Goal: Find specific page/section: Find specific page/section

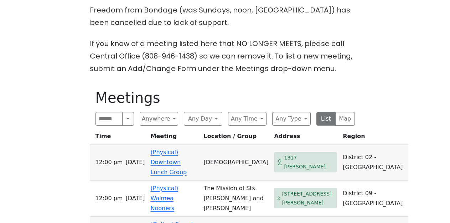
scroll to position [205, 0]
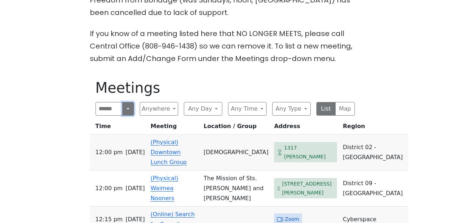
click at [122, 108] on button "Search" at bounding box center [127, 109] width 11 height 14
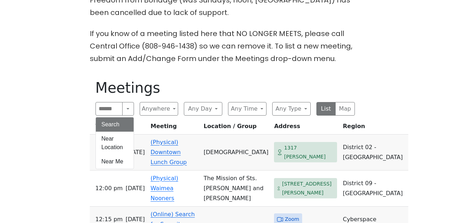
click at [71, 109] on div "Freedom from Bondage (was Sundays, noon, [GEOGRAPHIC_DATA]) has been cancelled …" at bounding box center [224, 218] width 405 height 449
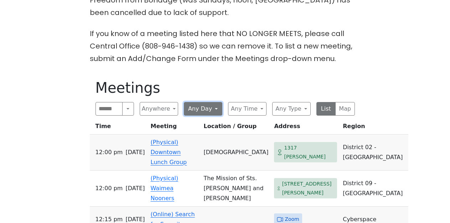
click at [212, 108] on button "Any Day" at bounding box center [203, 109] width 38 height 14
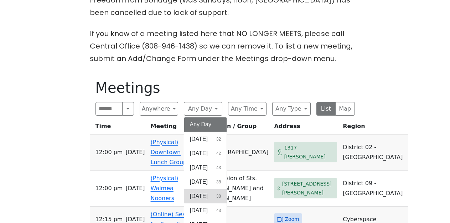
click at [215, 193] on button "[DATE] 38" at bounding box center [205, 196] width 43 height 14
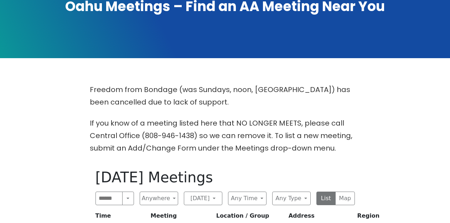
scroll to position [134, 0]
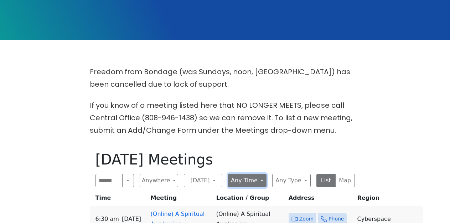
click at [250, 181] on button "Any Time" at bounding box center [247, 181] width 38 height 14
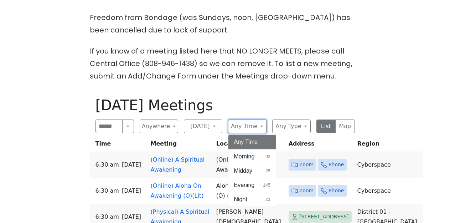
scroll to position [205, 0]
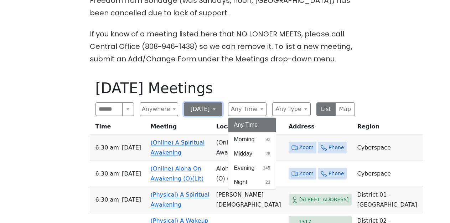
click at [209, 109] on button "[DATE]" at bounding box center [203, 109] width 38 height 14
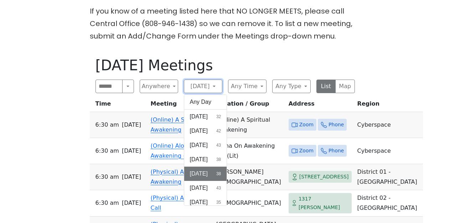
scroll to position [241, 0]
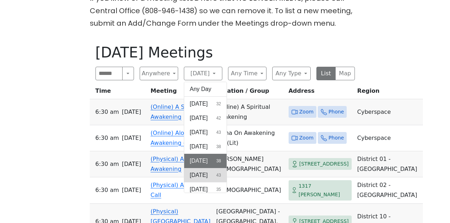
click at [205, 173] on span "[DATE]" at bounding box center [199, 175] width 18 height 9
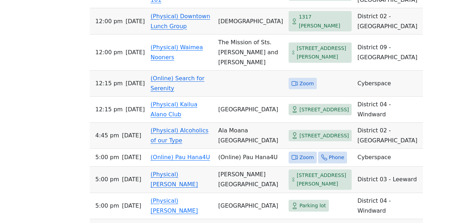
scroll to position [668, 0]
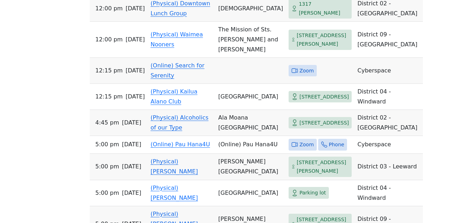
scroll to position [241, 0]
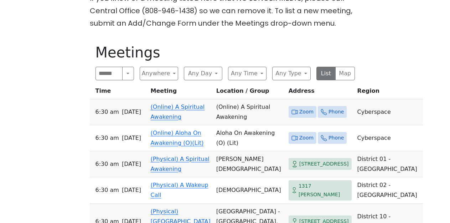
scroll to position [205, 0]
